Goal: Check status: Check status

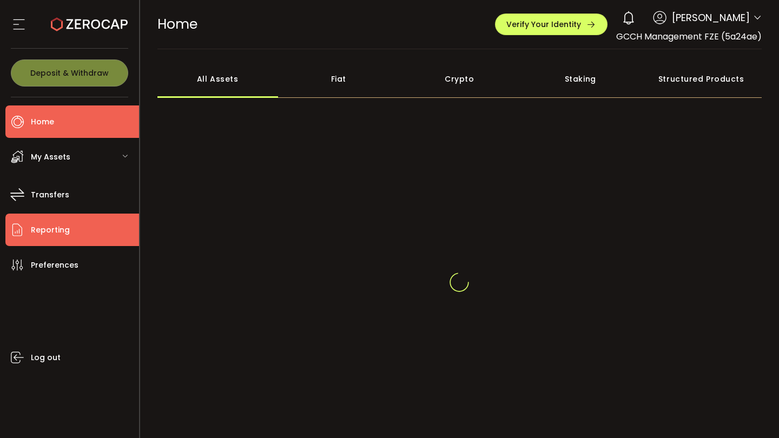
click at [79, 242] on li "Reporting" at bounding box center [72, 230] width 134 height 32
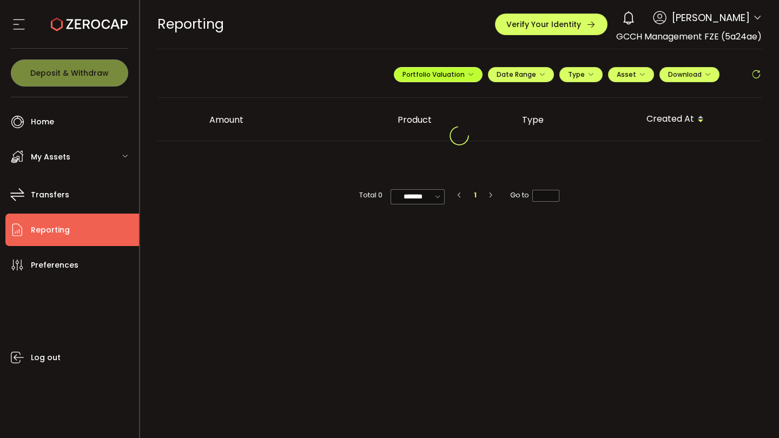
click at [448, 77] on span "Portfolio Valuation" at bounding box center [438, 74] width 71 height 9
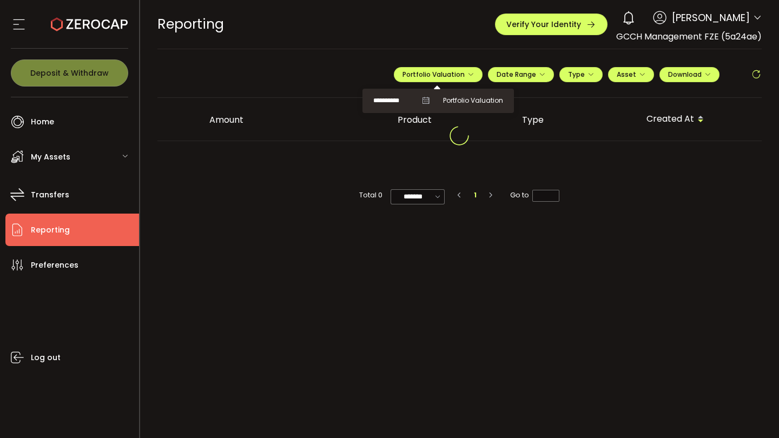
click at [428, 102] on icon at bounding box center [426, 101] width 8 height 8
click at [412, 103] on input "**********" at bounding box center [395, 101] width 43 height 14
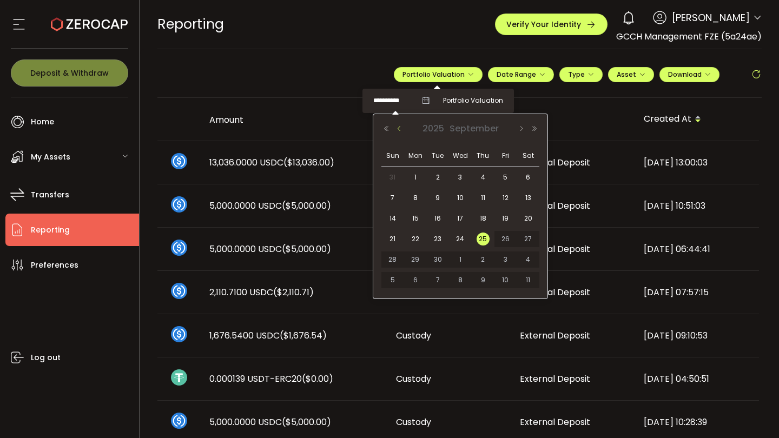
click at [396, 129] on button "Previous Month" at bounding box center [399, 129] width 13 height 8
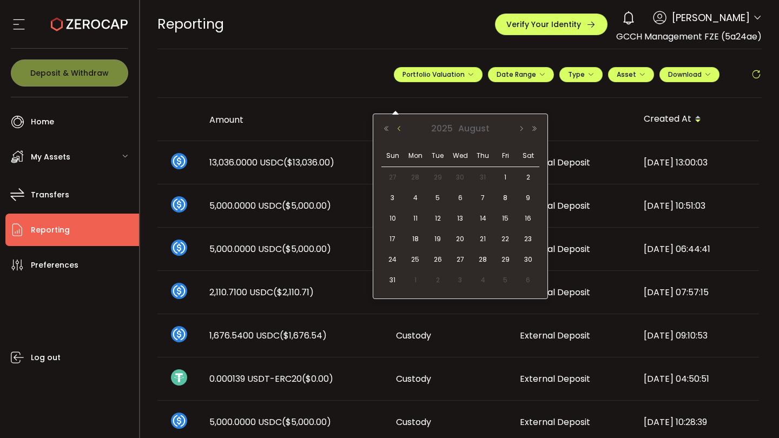
click at [396, 129] on button "Previous Month" at bounding box center [399, 129] width 13 height 8
click at [482, 262] on span "31" at bounding box center [483, 259] width 13 height 13
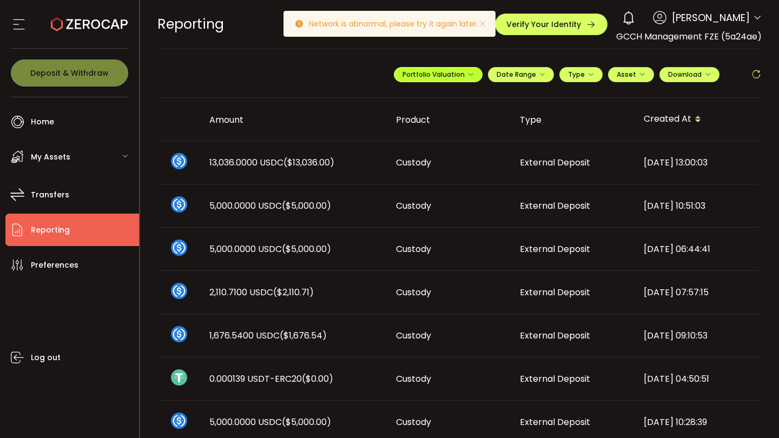
click at [474, 78] on button "Portfolio Valuation" at bounding box center [438, 74] width 89 height 15
